Goal: Task Accomplishment & Management: Complete application form

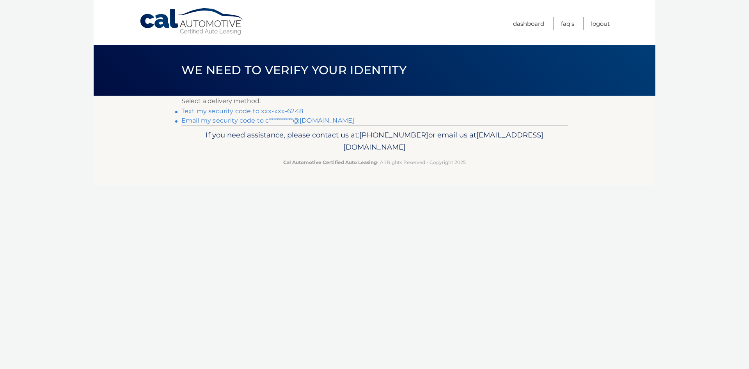
click at [280, 110] on link "Text my security code to xxx-xxx-6248" at bounding box center [242, 110] width 122 height 7
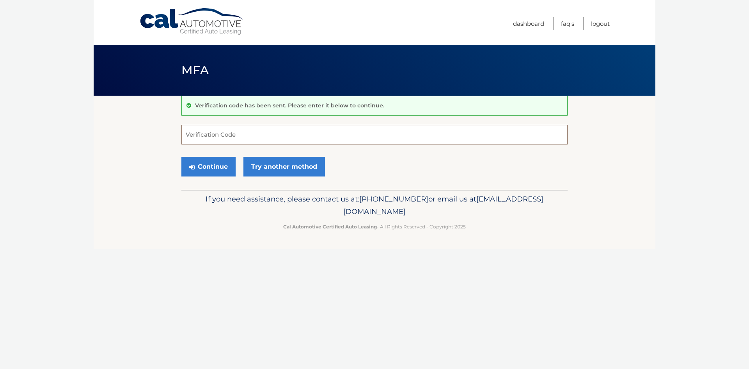
click at [200, 138] on input "Verification Code" at bounding box center [374, 135] width 386 height 20
type input "439164"
click at [218, 164] on button "Continue" at bounding box center [208, 167] width 54 height 20
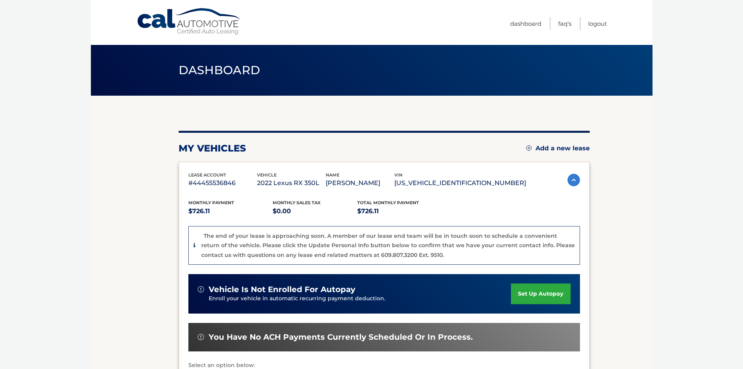
scroll to position [39, 0]
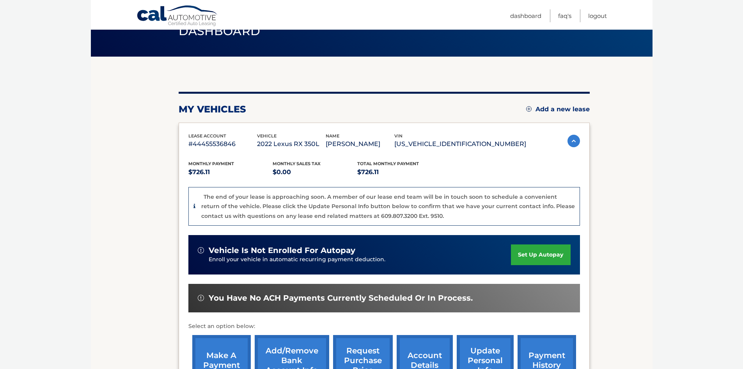
click at [539, 107] on link "Add a new lease" at bounding box center [558, 109] width 64 height 8
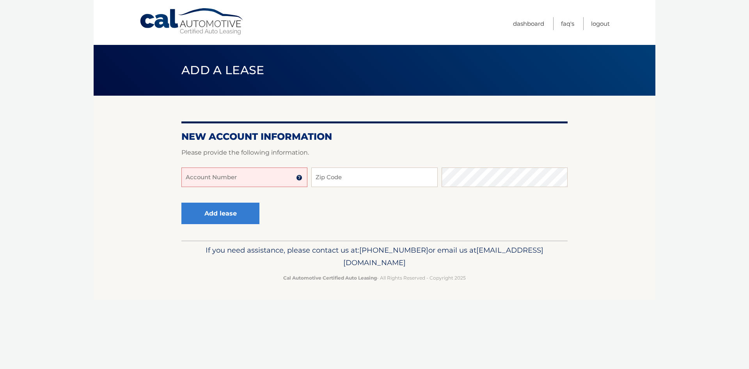
click at [252, 176] on input "Account Number" at bounding box center [244, 177] width 126 height 20
